Goal: Information Seeking & Learning: Find specific fact

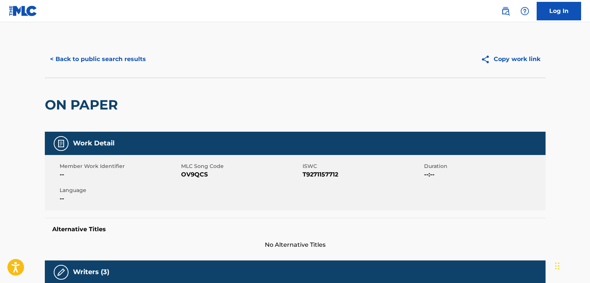
click at [85, 58] on button "< Back to public search results" at bounding box center [98, 59] width 106 height 19
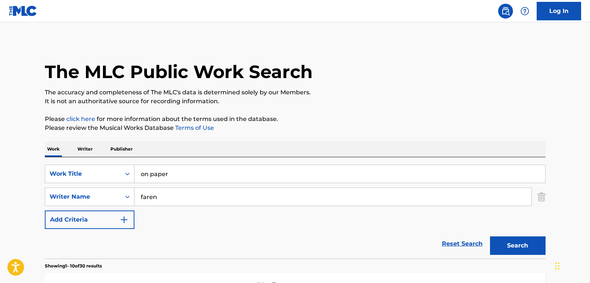
scroll to position [77, 0]
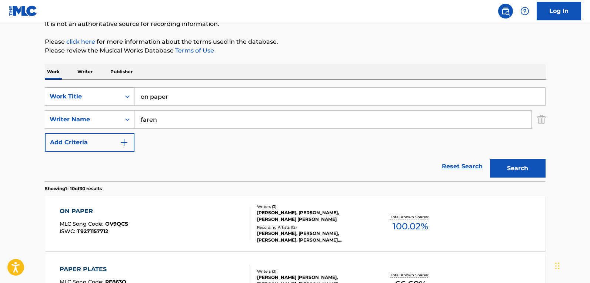
drag, startPoint x: 182, startPoint y: 98, endPoint x: 56, endPoint y: 92, distance: 126.3
click at [56, 92] on div "SearchWithCriteria70ddca9e-8fc4-41fb-8f70-4d0933cd311f Work Title on paper" at bounding box center [295, 96] width 500 height 19
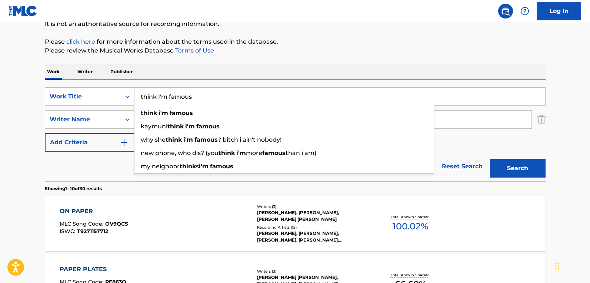
type input "think I'm famous"
click at [490, 159] on button "Search" at bounding box center [518, 168] width 56 height 19
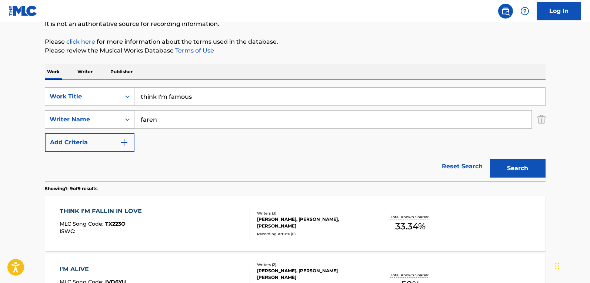
drag, startPoint x: 215, startPoint y: 123, endPoint x: 91, endPoint y: 119, distance: 123.7
click at [92, 119] on div "SearchWithCriteriab72fe324-1701-46d1-a370-1506f5ef4840 Writer Name faren" at bounding box center [295, 119] width 500 height 19
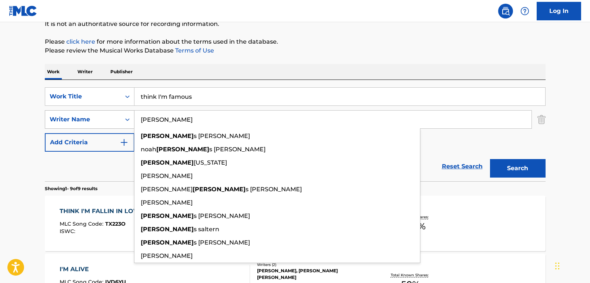
type input "[PERSON_NAME]"
click at [490, 159] on button "Search" at bounding box center [518, 168] width 56 height 19
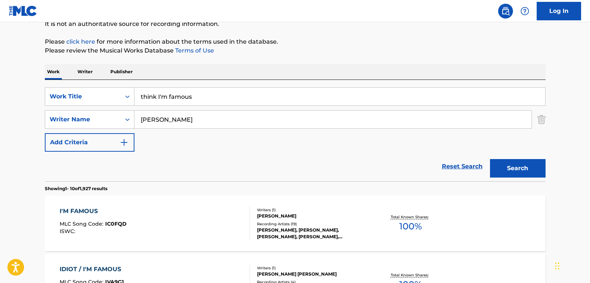
scroll to position [114, 0]
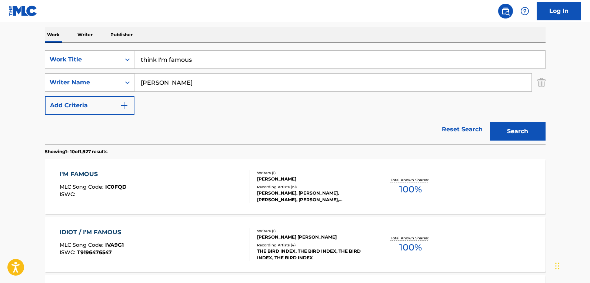
drag, startPoint x: 123, startPoint y: 75, endPoint x: 83, endPoint y: 75, distance: 40.0
click at [85, 75] on div "SearchWithCriteriab72fe324-1701-46d1-a370-1506f5ef4840 Writer Name [PERSON_NAME]" at bounding box center [295, 82] width 500 height 19
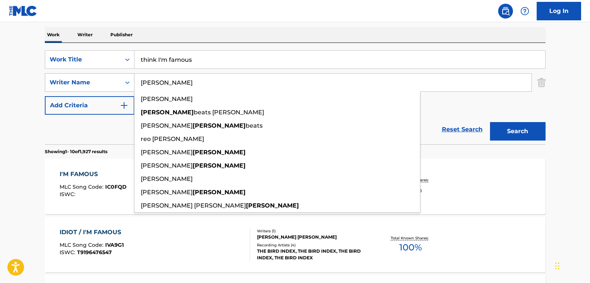
type input "[PERSON_NAME]"
click at [490, 122] on button "Search" at bounding box center [518, 131] width 56 height 19
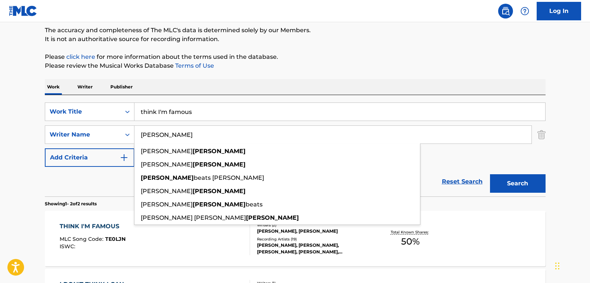
click at [15, 183] on main "The MLC Public Work Search The accuracy and completeness of The MLC's data is d…" at bounding box center [295, 161] width 590 height 403
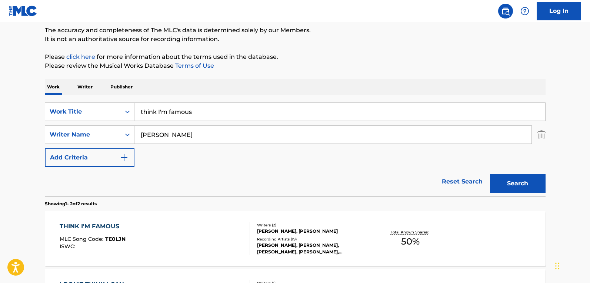
click at [222, 243] on div "THINK I'M FAMOUS MLC Song Code : TE0LJN ISWC :" at bounding box center [155, 238] width 190 height 33
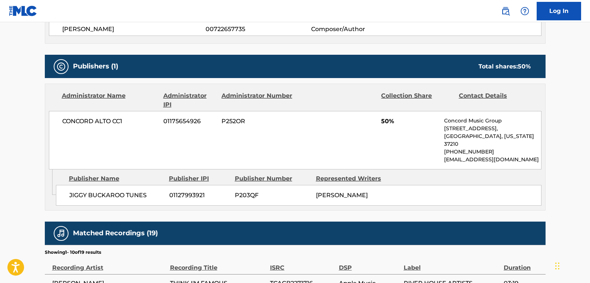
scroll to position [185, 0]
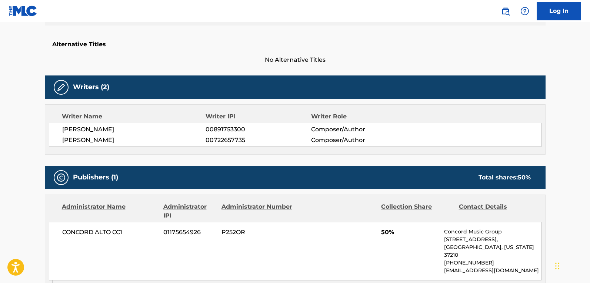
drag, startPoint x: 245, startPoint y: 140, endPoint x: 200, endPoint y: 138, distance: 44.8
click at [200, 138] on div "[PERSON_NAME] 00722657735 Composer/Author" at bounding box center [301, 140] width 479 height 9
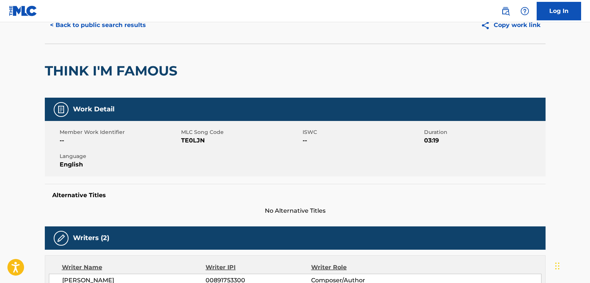
scroll to position [0, 0]
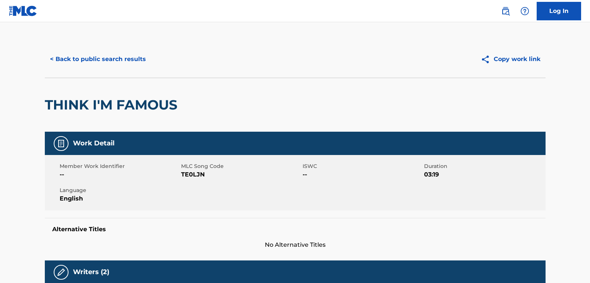
click at [101, 54] on button "< Back to public search results" at bounding box center [98, 59] width 106 height 19
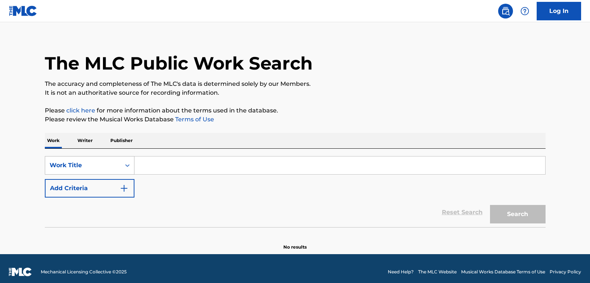
click at [80, 175] on div "Work Title" at bounding box center [90, 165] width 90 height 19
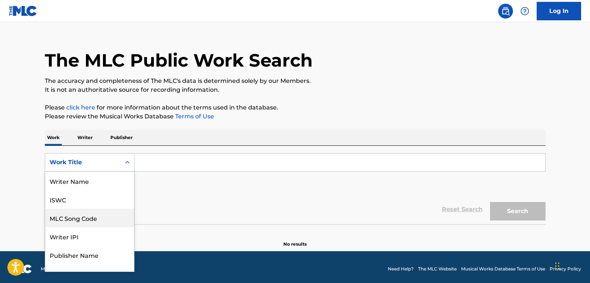
scroll to position [37, 0]
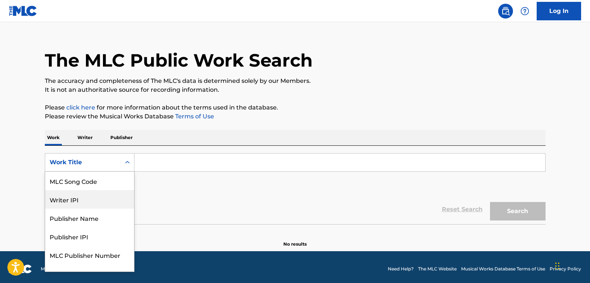
click at [94, 202] on div "Writer IPI" at bounding box center [89, 199] width 89 height 19
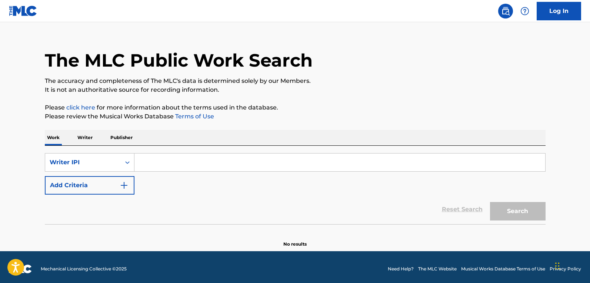
click at [146, 165] on input "Search Form" at bounding box center [339, 163] width 410 height 18
paste input "00722657735"
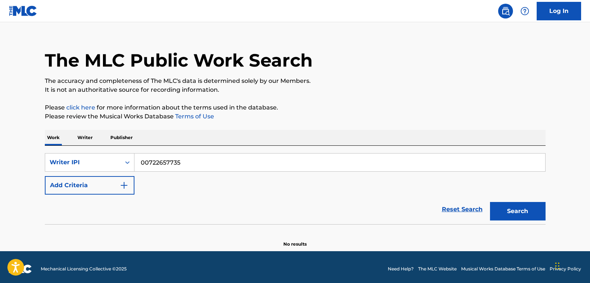
type input "00722657735"
click at [490, 202] on button "Search" at bounding box center [518, 211] width 56 height 19
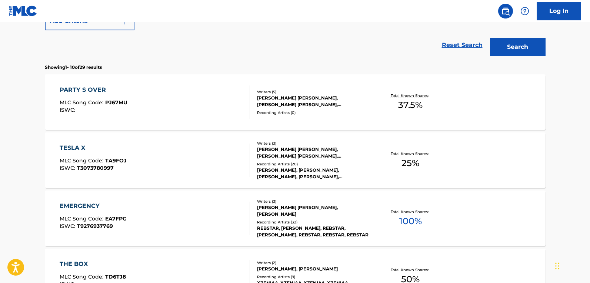
scroll to position [234, 0]
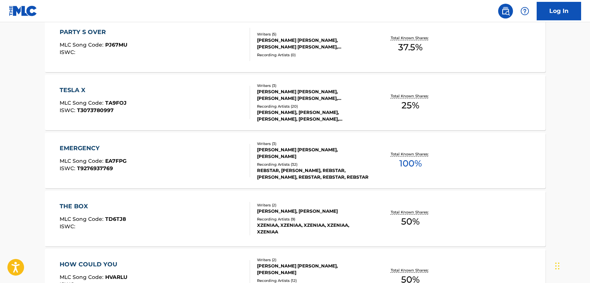
click at [172, 153] on div "EMERGENCY MLC Song Code : EA7FPG ISWC : T9276937769" at bounding box center [155, 160] width 190 height 33
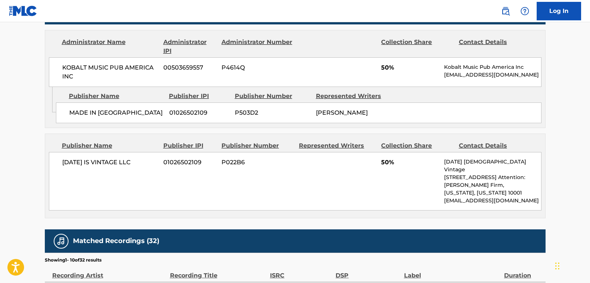
scroll to position [370, 0]
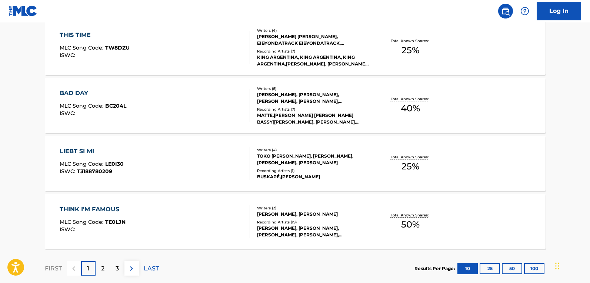
scroll to position [623, 0]
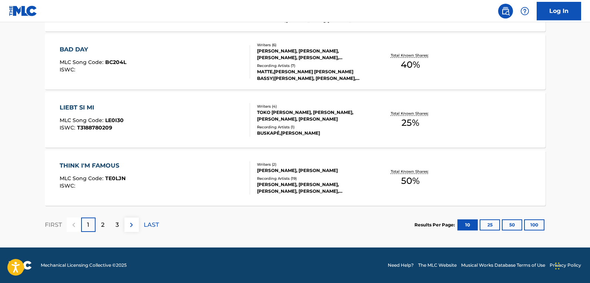
click at [537, 225] on button "100" at bounding box center [534, 224] width 20 height 11
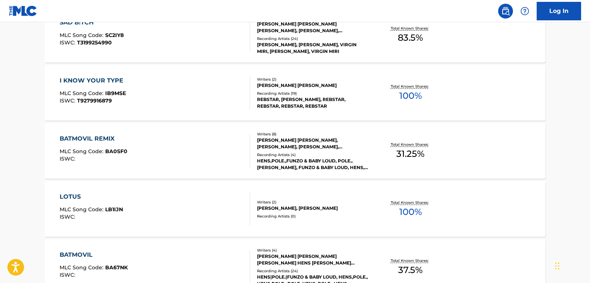
scroll to position [1252, 0]
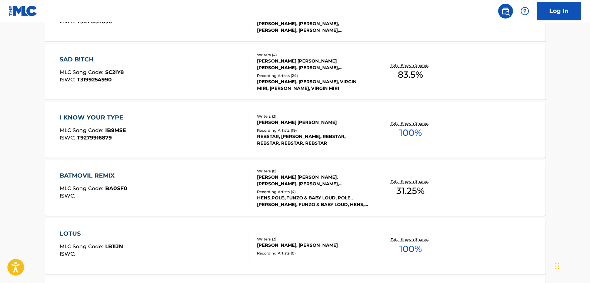
click at [229, 126] on div "I KNOW YOUR TYPE MLC Song Code : IB9MSE ISWC : T9279916879" at bounding box center [155, 129] width 190 height 33
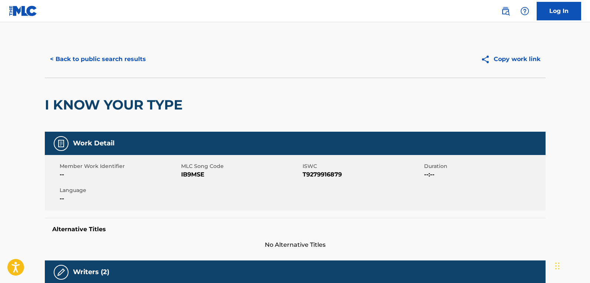
click at [62, 61] on button "< Back to public search results" at bounding box center [98, 59] width 106 height 19
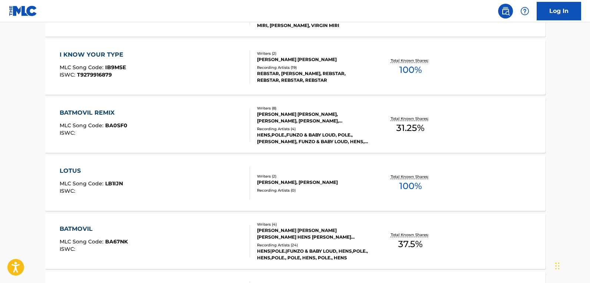
scroll to position [1382, 0]
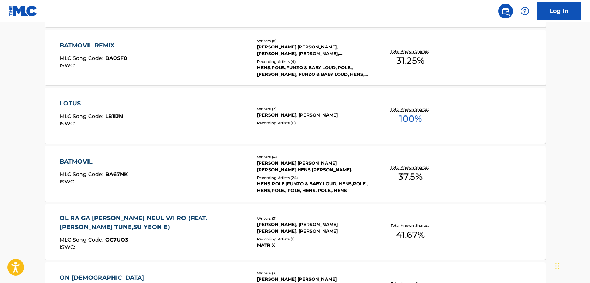
click at [178, 115] on div "LOTUS MLC Song Code : LB1IJN ISWC :" at bounding box center [155, 115] width 190 height 33
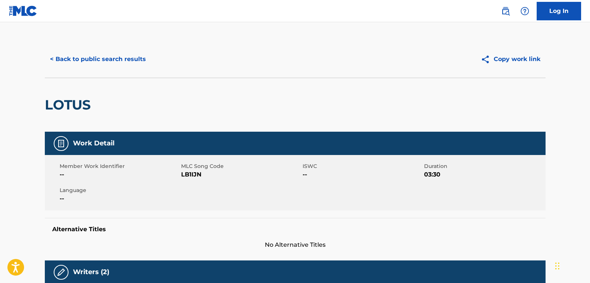
click at [73, 60] on button "< Back to public search results" at bounding box center [98, 59] width 106 height 19
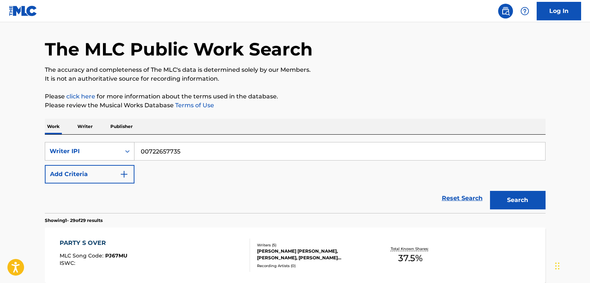
scroll to position [21, 0]
